Goal: Navigation & Orientation: Find specific page/section

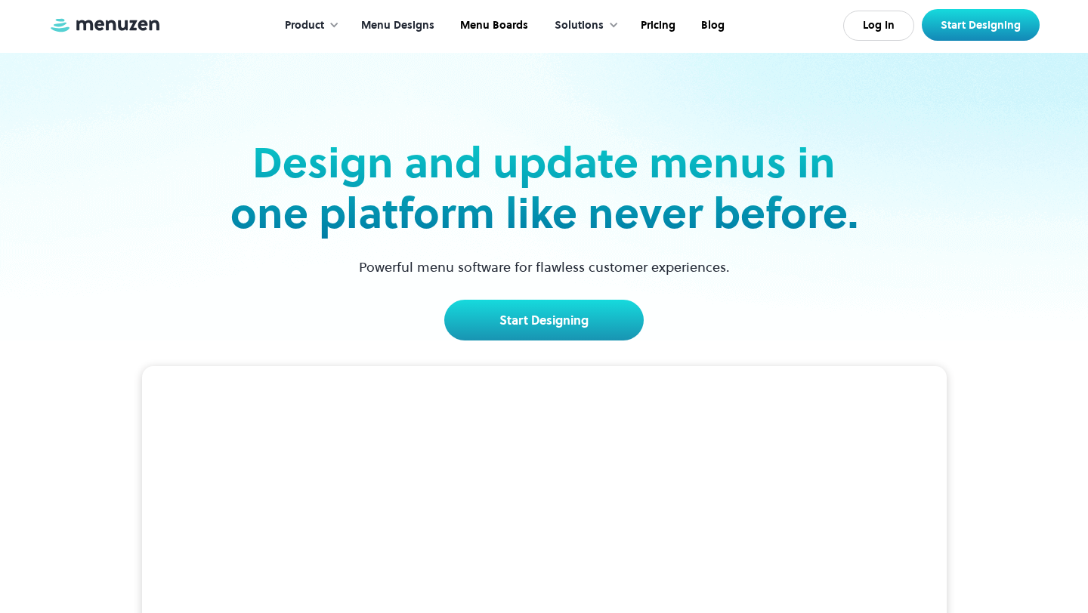
click at [397, 23] on link "Menu Designs" at bounding box center [396, 25] width 99 height 47
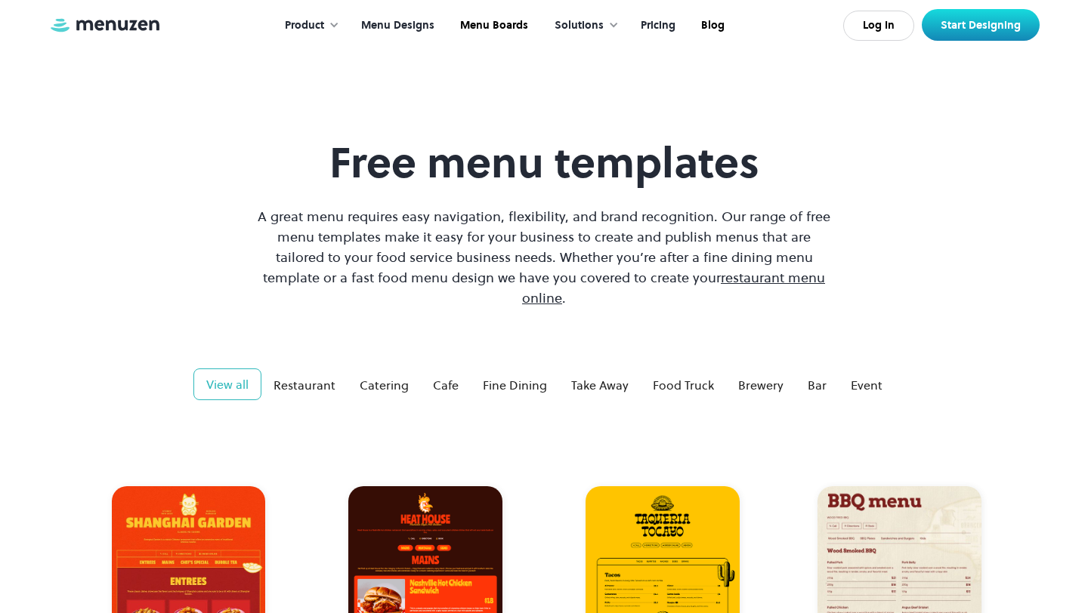
click at [658, 30] on link "Pricing" at bounding box center [656, 25] width 60 height 47
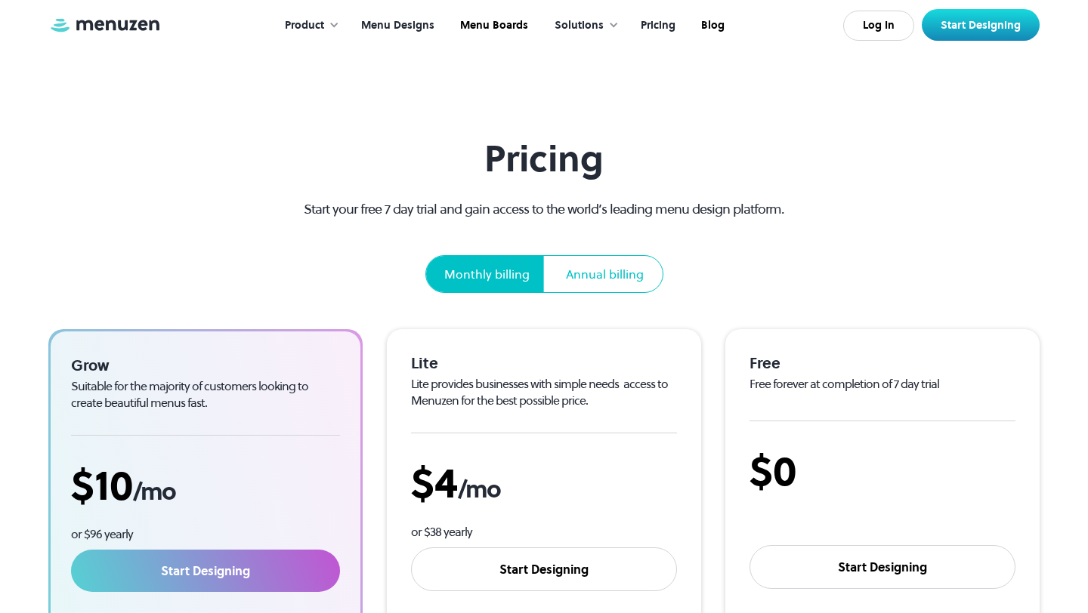
click at [431, 28] on link "Menu Designs" at bounding box center [396, 25] width 99 height 47
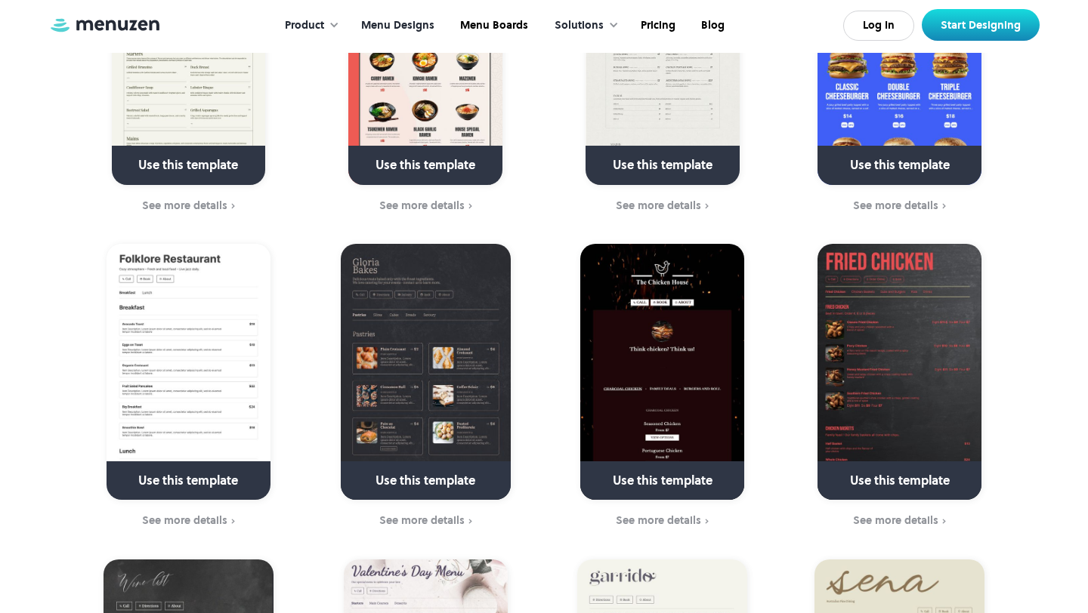
scroll to position [1238, 0]
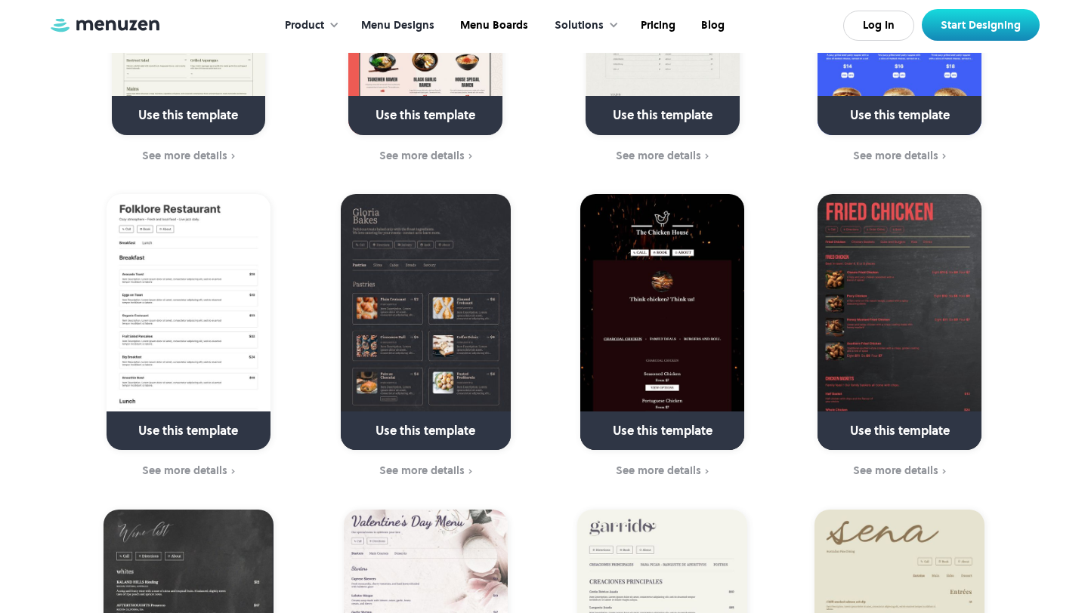
click at [897, 321] on img at bounding box center [899, 322] width 164 height 256
